Goal: Transaction & Acquisition: Purchase product/service

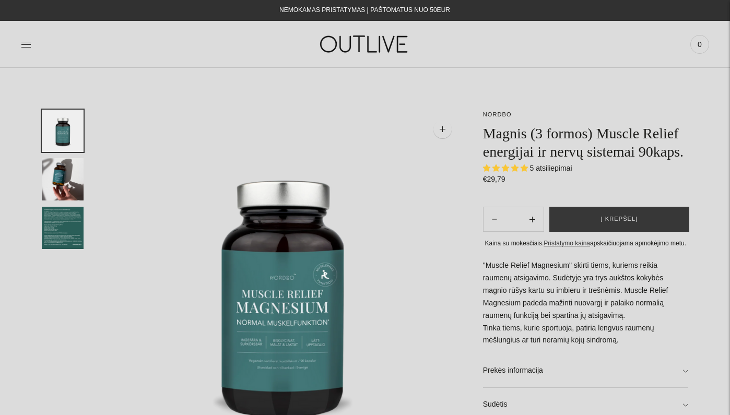
select select "**********"
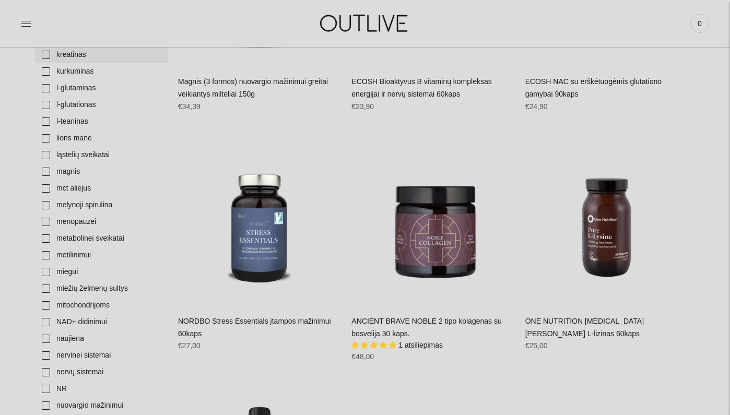
scroll to position [1150, 0]
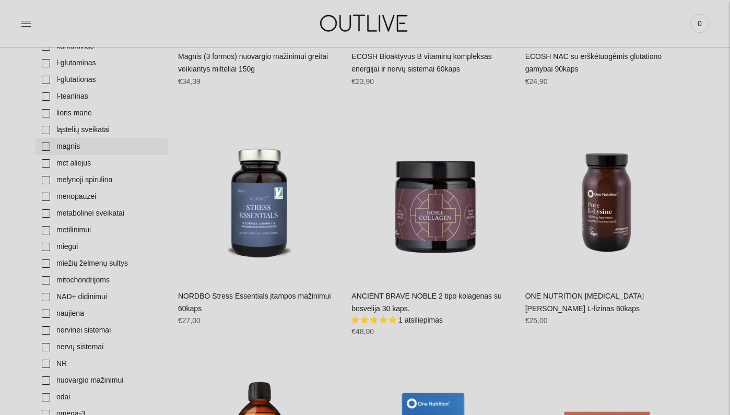
click at [104, 138] on link "magnis" at bounding box center [102, 146] width 132 height 17
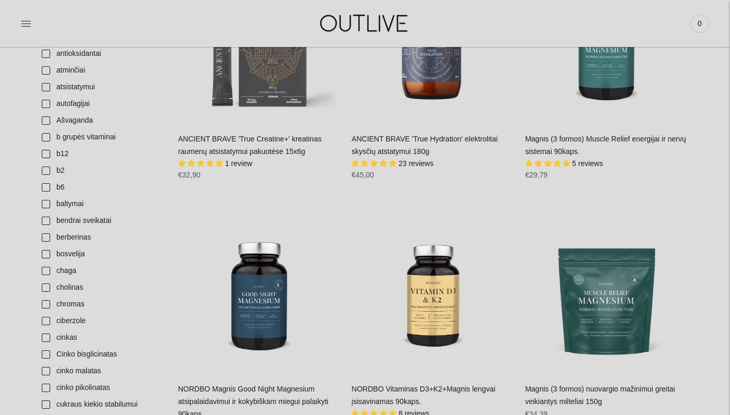
scroll to position [326, 0]
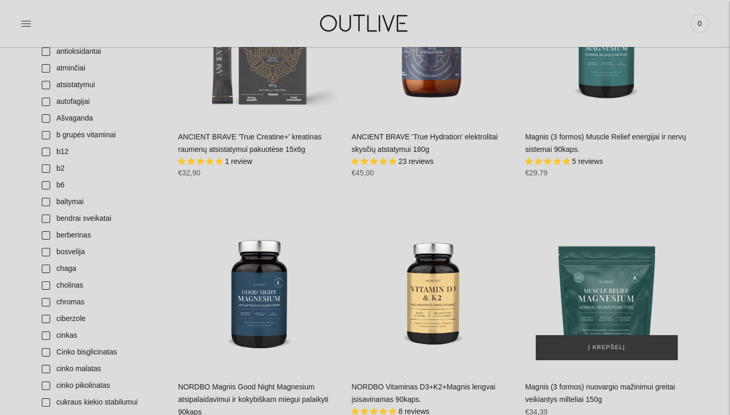
click at [652, 276] on img "Magnis (3 formos) nuovargio mažinimui greitai veikiantys milteliai 150g\a" at bounding box center [607, 289] width 163 height 163
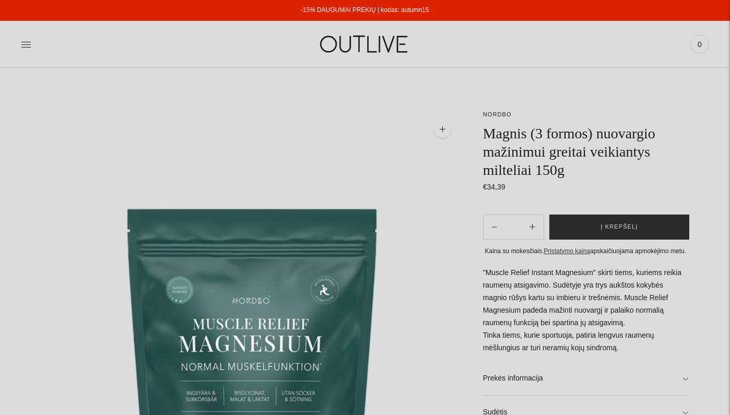
click at [629, 218] on button "Į krepšelį" at bounding box center [620, 227] width 140 height 25
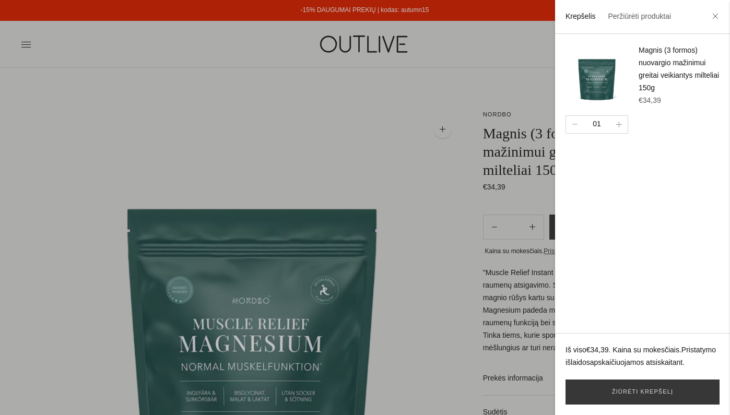
click at [486, 85] on div at bounding box center [365, 207] width 730 height 415
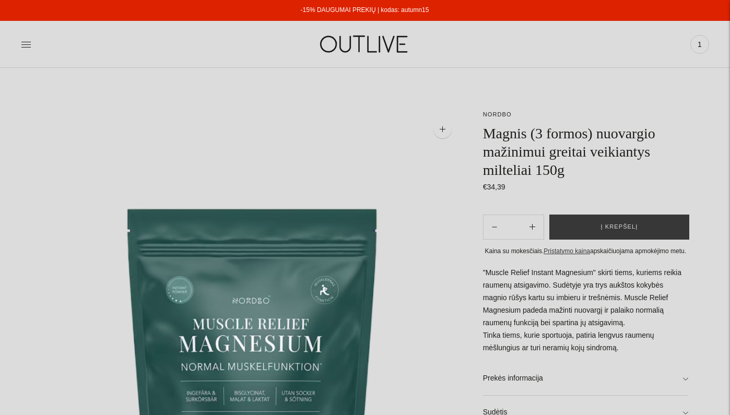
click at [19, 50] on div "PAGRINDINIS PAPILDAI Visi papildai Antioksidantai Dirbantiems ofise Ekologiška …" at bounding box center [365, 44] width 730 height 36
click at [24, 44] on icon at bounding box center [26, 44] width 10 height 10
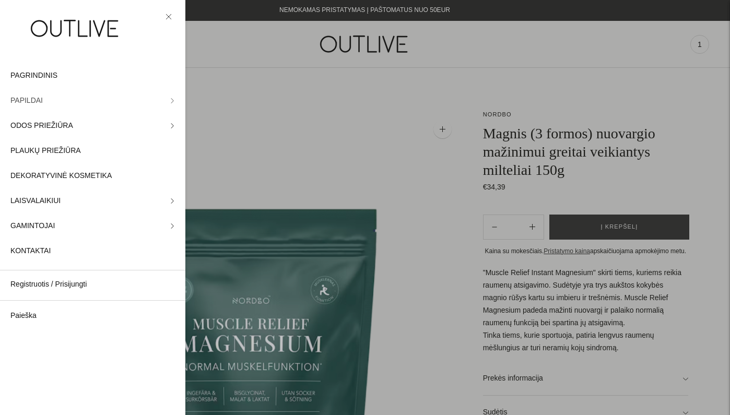
click at [102, 94] on link "PAPILDAI" at bounding box center [92, 100] width 185 height 25
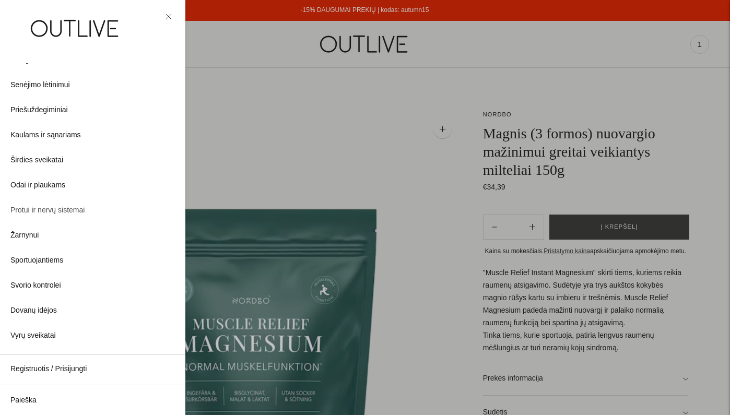
scroll to position [250, 0]
click at [286, 103] on div at bounding box center [365, 207] width 730 height 415
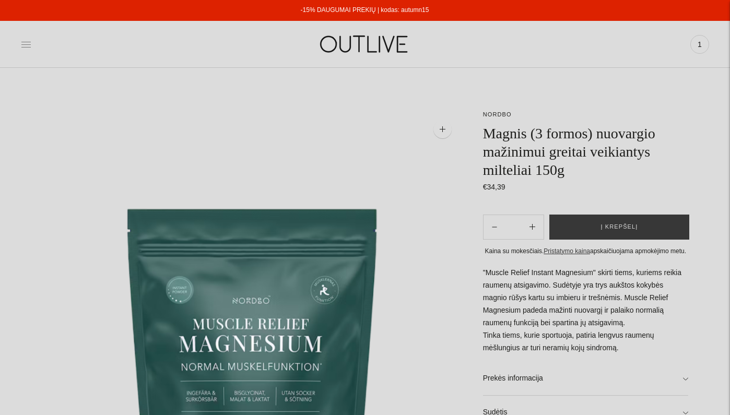
scroll to position [0, 0]
click at [28, 44] on icon at bounding box center [25, 44] width 9 height 5
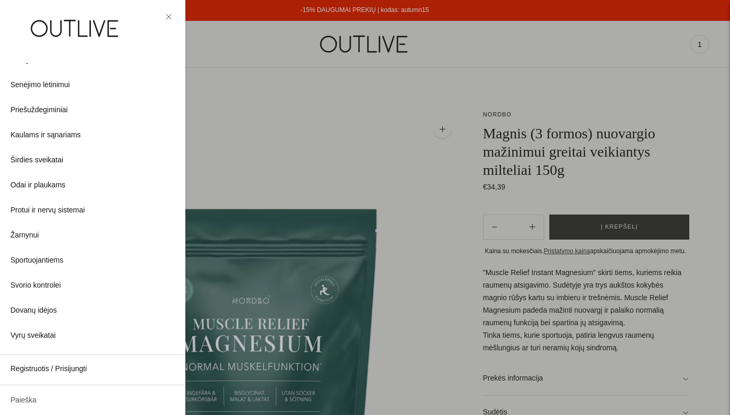
click at [11, 407] on link "Paieška" at bounding box center [92, 400] width 185 height 25
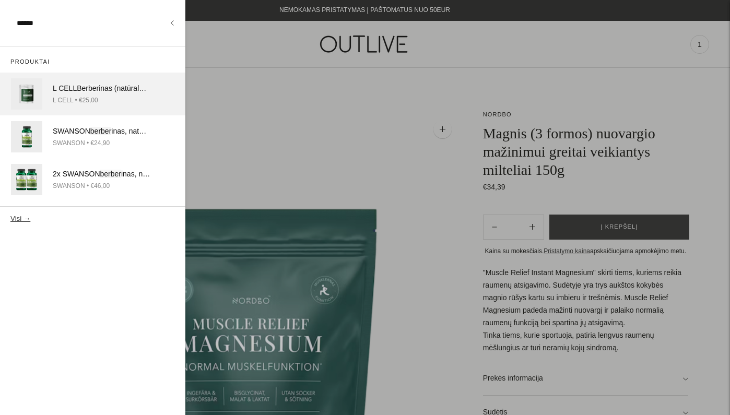
type input "******"
click at [77, 84] on div "L CELL Berber inas (natūralus) cukraus kiekio kontrolei 300mg kapsulės 60vnt." at bounding box center [101, 89] width 97 height 13
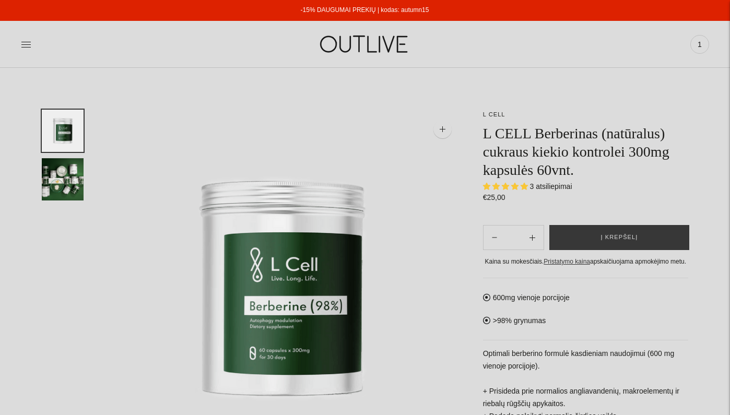
select select "**********"
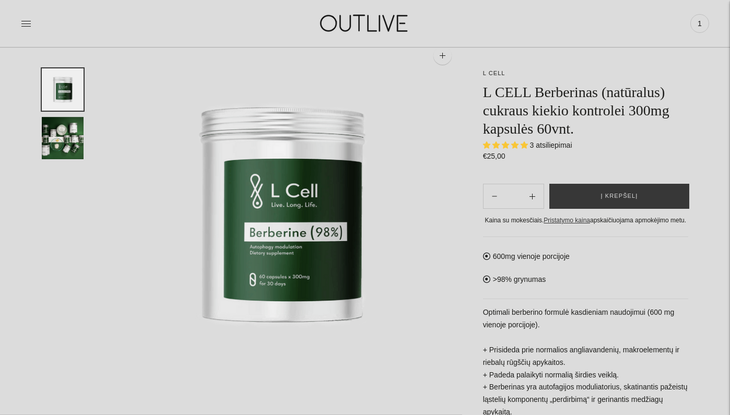
scroll to position [75, 0]
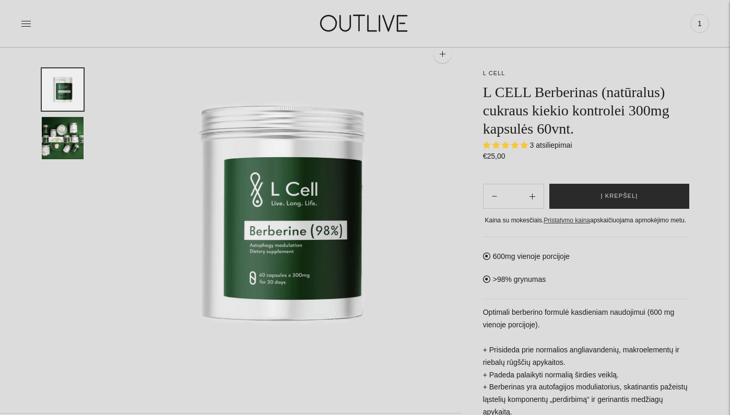
click at [662, 201] on button "Į krepšelį" at bounding box center [620, 196] width 140 height 25
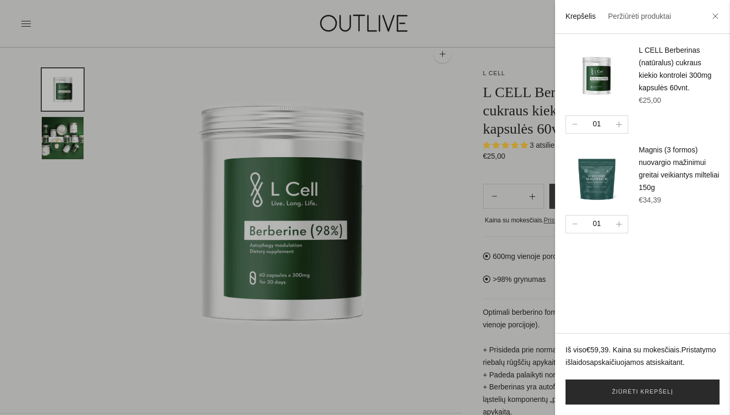
click at [631, 400] on link "Žiūrėti krepšelį" at bounding box center [643, 392] width 154 height 25
